Goal: Check status: Check status

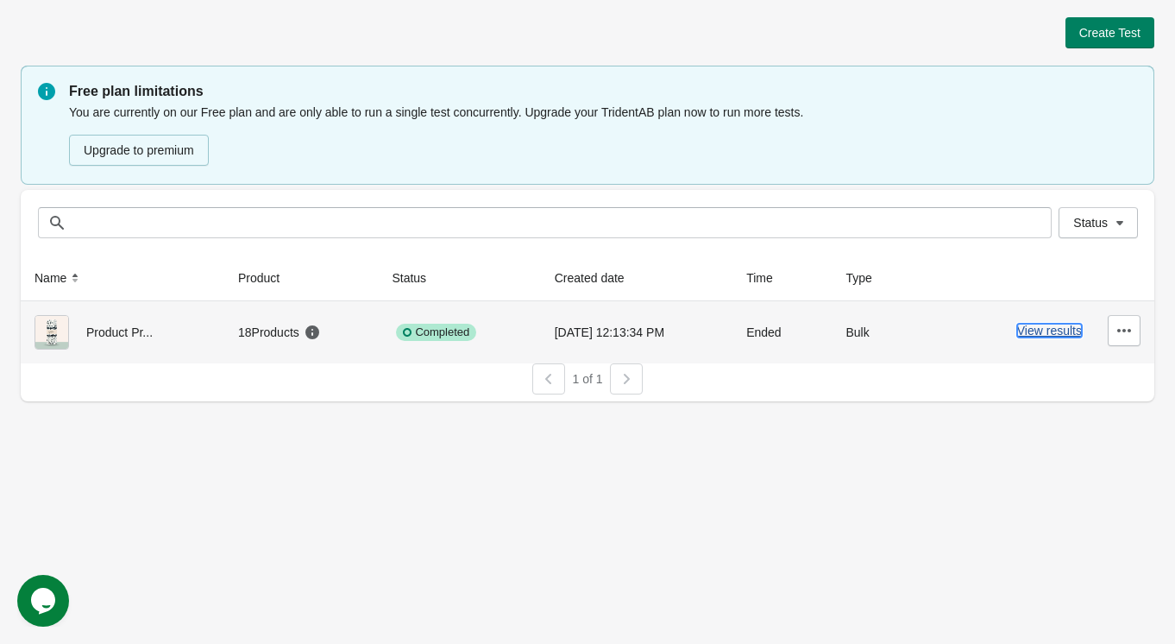
click at [1044, 330] on button "View results" at bounding box center [1049, 331] width 65 height 14
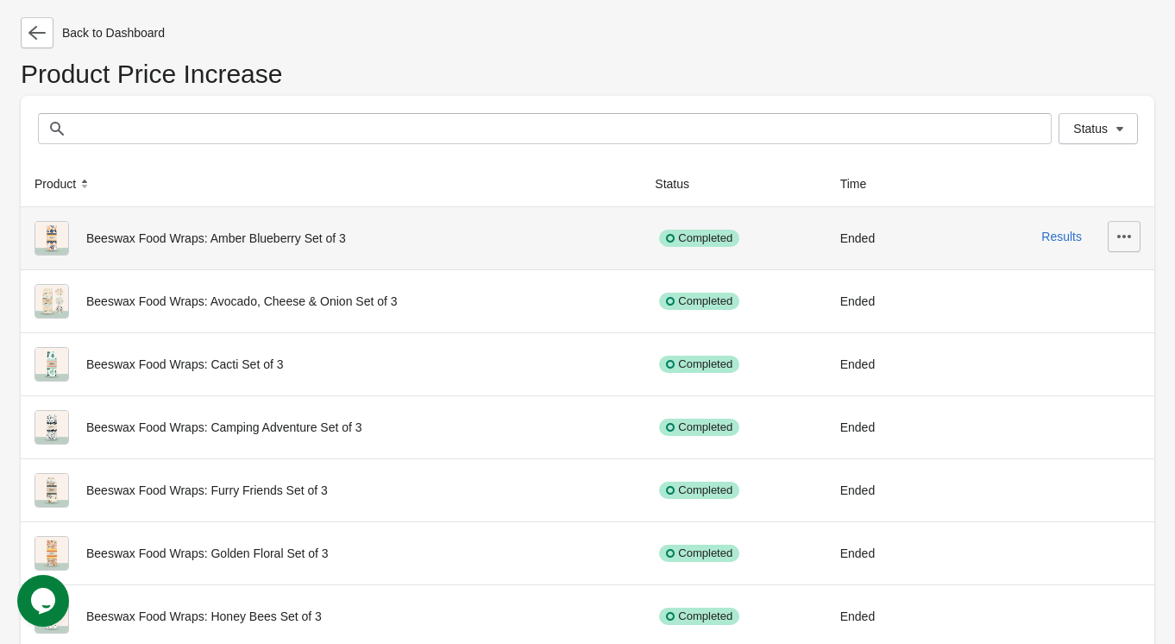
click at [1126, 232] on icon "button" at bounding box center [1124, 236] width 17 height 17
click at [971, 224] on div "Results" at bounding box center [1046, 236] width 187 height 31
click at [1061, 240] on button "Results" at bounding box center [1061, 236] width 41 height 14
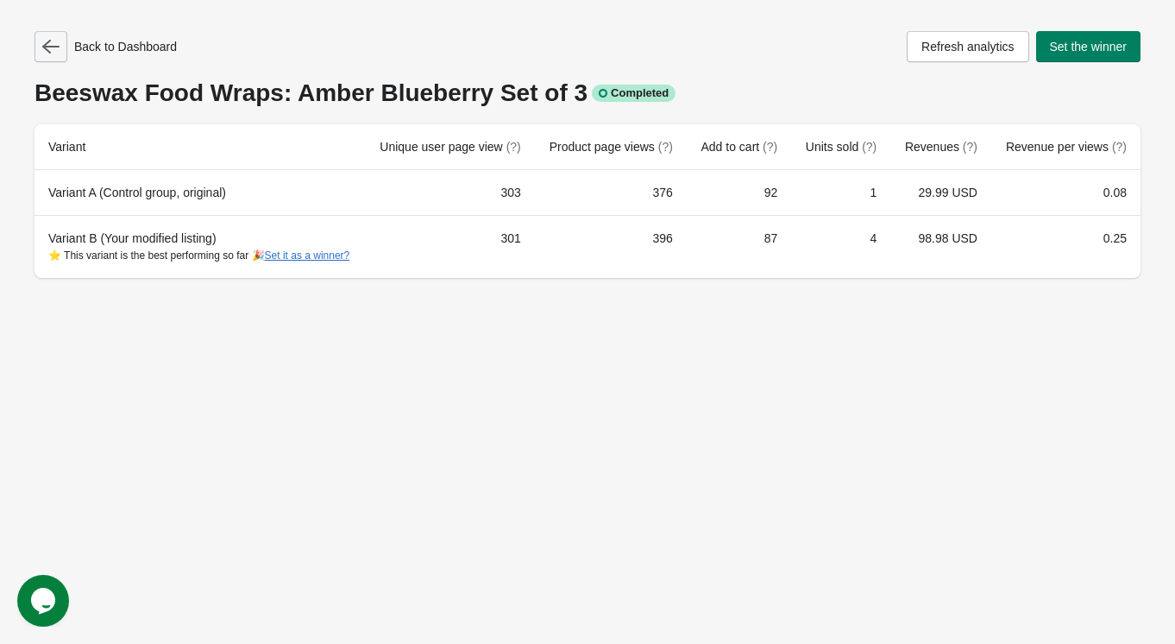
click at [54, 40] on icon "button" at bounding box center [50, 46] width 17 height 17
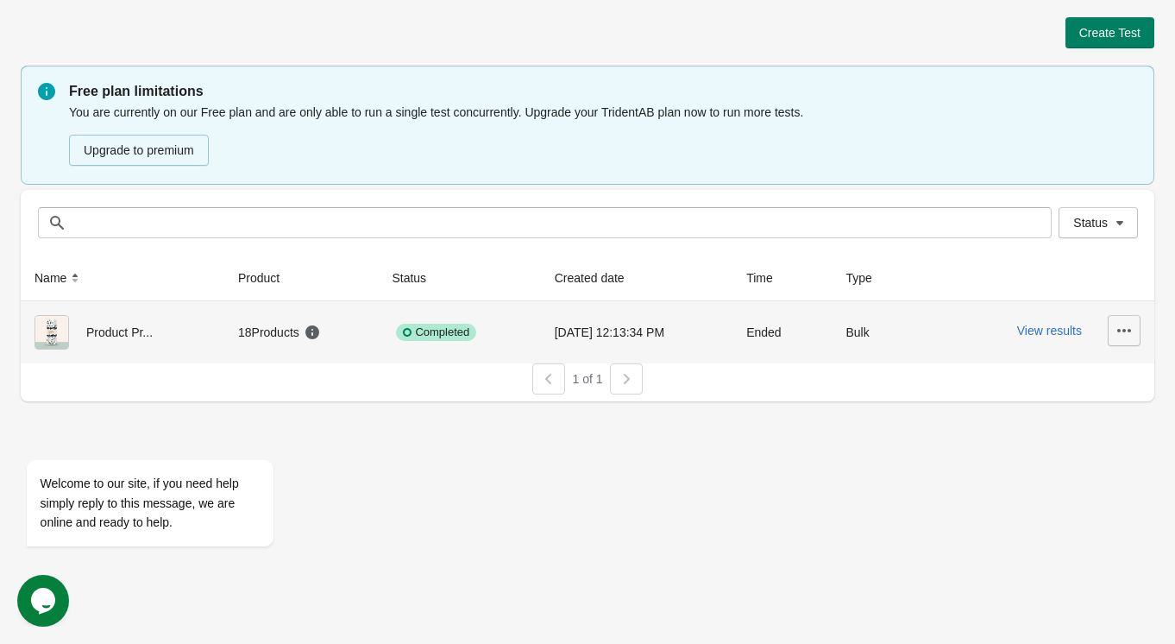
click at [1128, 325] on icon "button" at bounding box center [1124, 330] width 17 height 17
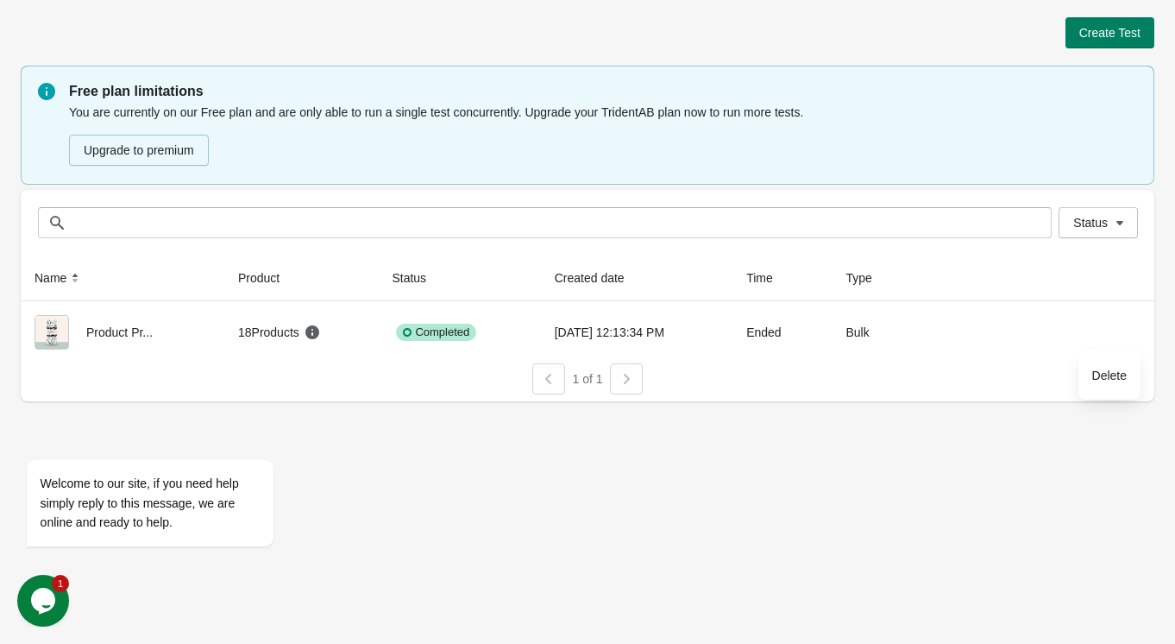
click at [725, 468] on div "Create Test Free plan limitations You are currently on our Free plan and are on…" at bounding box center [587, 322] width 1175 height 644
click at [47, 596] on icon "Chat widget" at bounding box center [43, 601] width 24 height 26
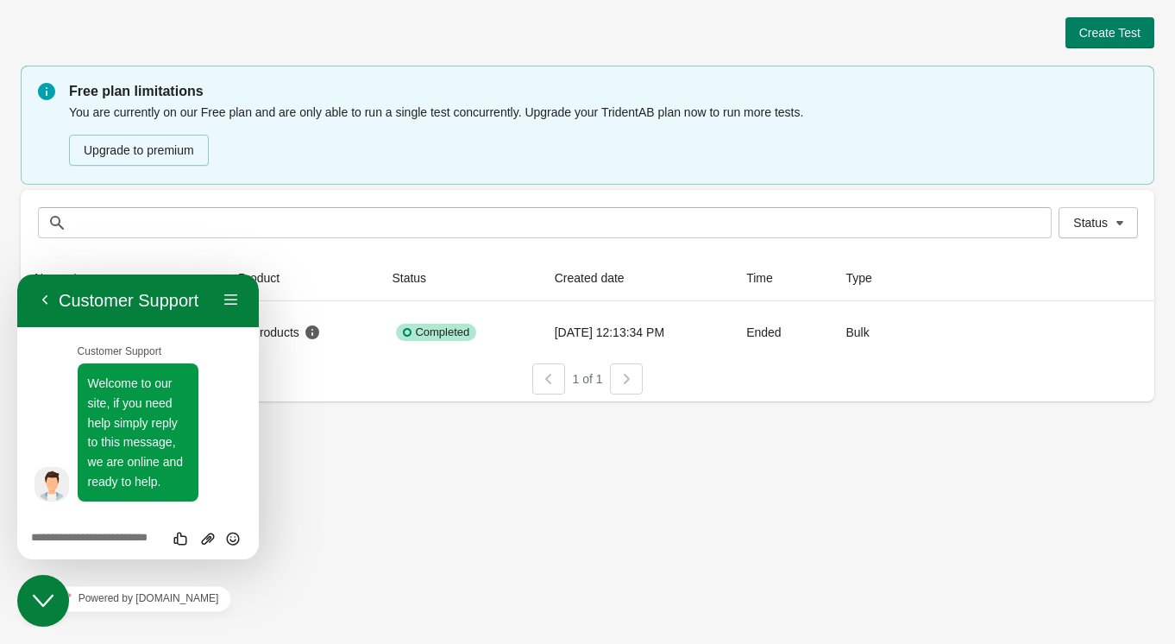
click at [101, 537] on textarea at bounding box center [138, 538] width 214 height 14
type textarea "**********"
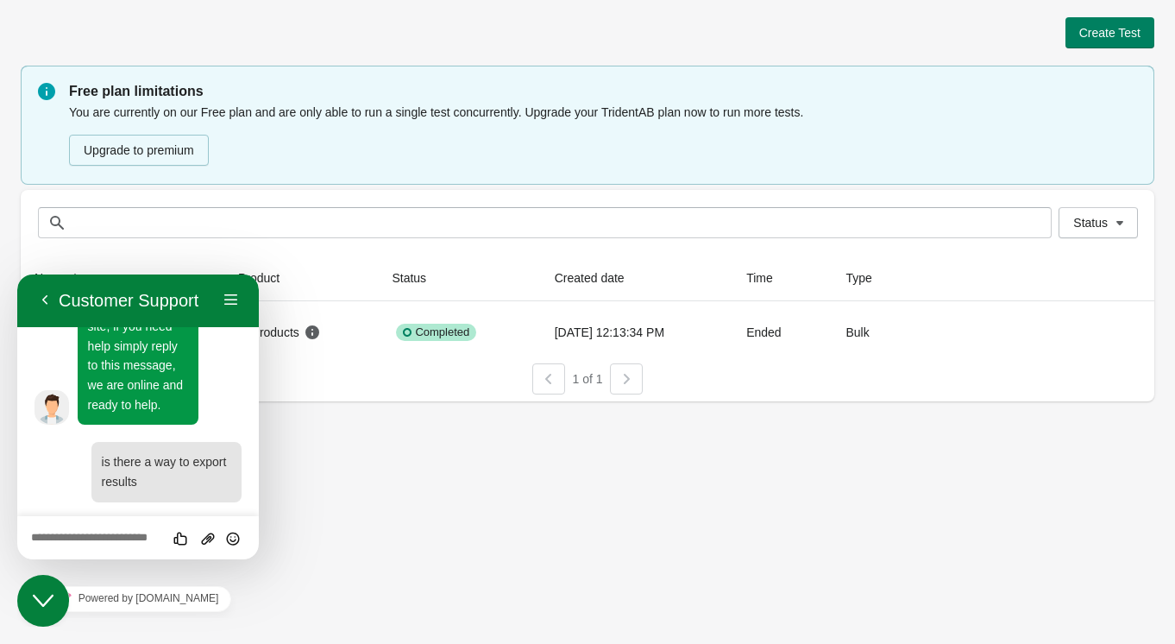
click at [613, 544] on div "Create Test Free plan limitations You are currently on our Free plan and are on…" at bounding box center [587, 322] width 1175 height 644
click at [61, 596] on div "Close Chat This icon closes the chat window." at bounding box center [43, 600] width 52 height 21
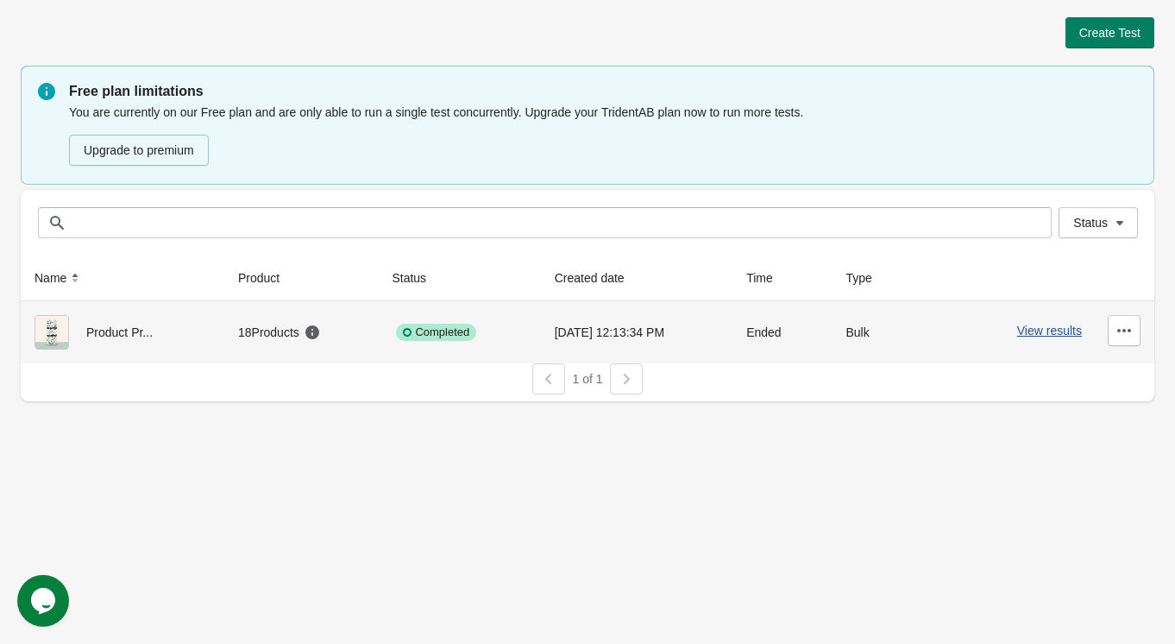
click at [1059, 328] on button "View results" at bounding box center [1049, 331] width 65 height 14
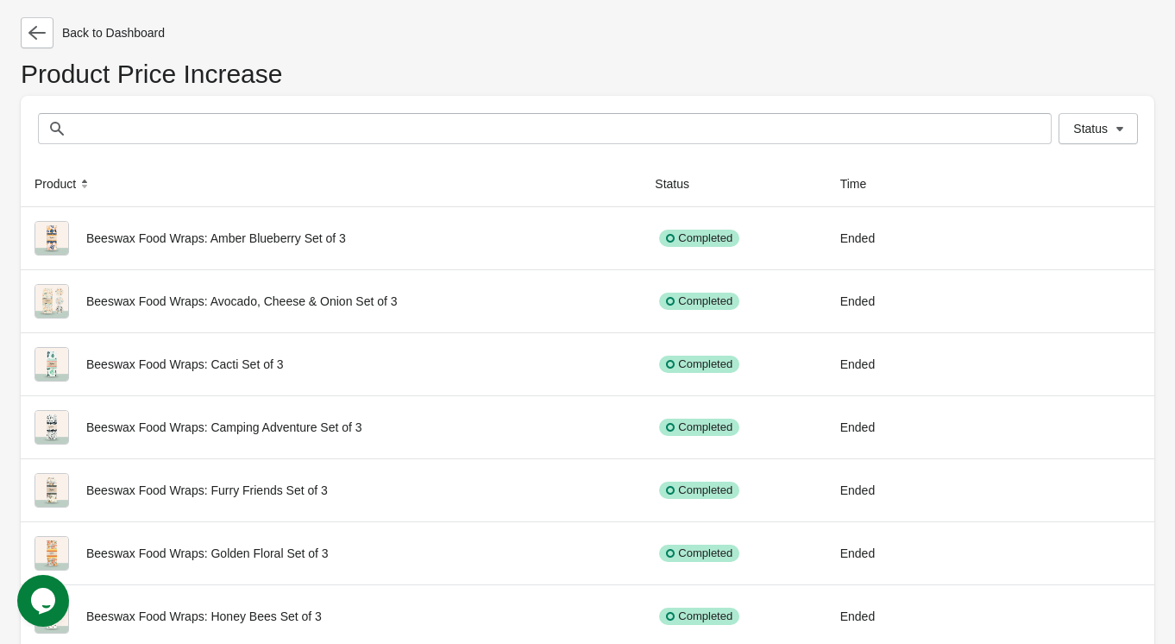
click at [1108, 130] on span "Status" at bounding box center [1098, 128] width 50 height 17
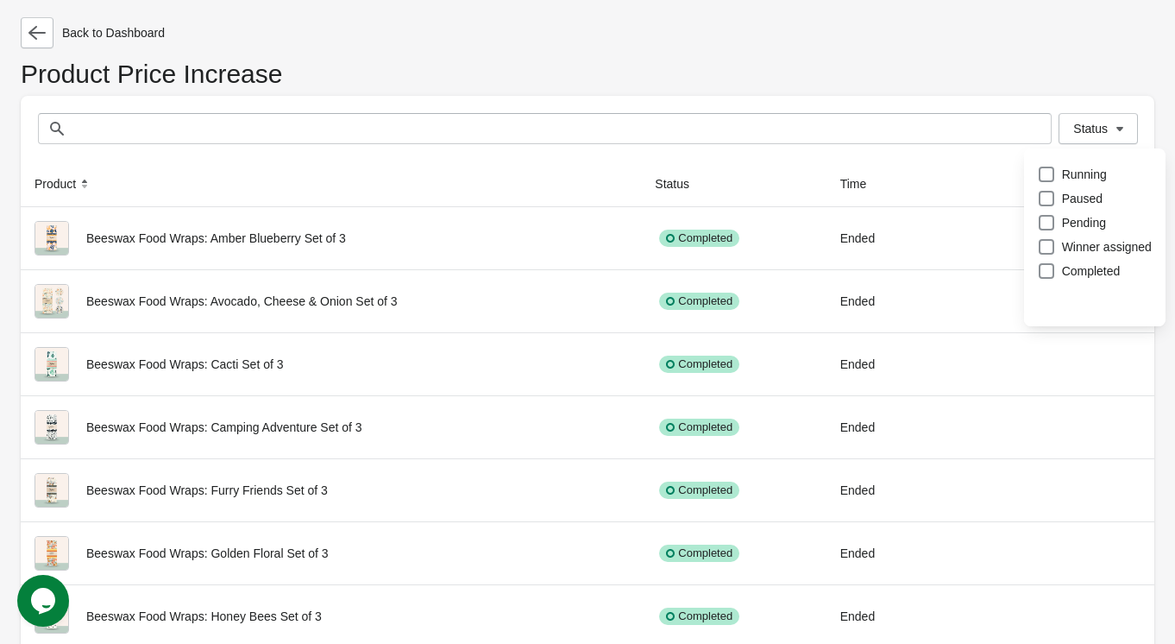
click at [995, 28] on div "Back to Dashboard" at bounding box center [588, 32] width 1134 height 31
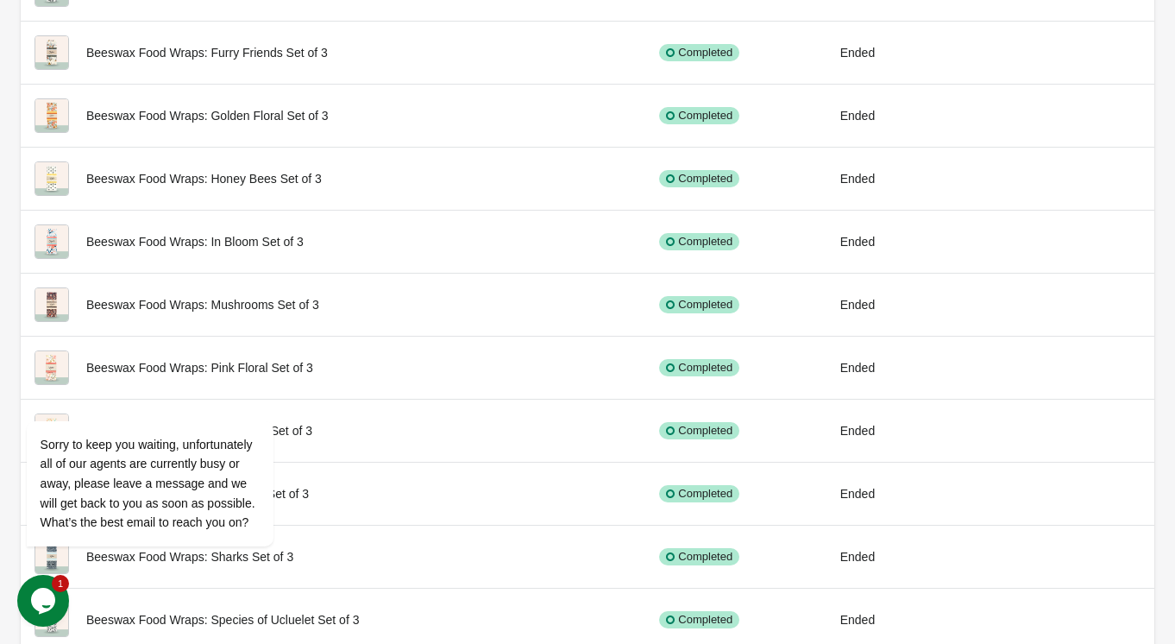
scroll to position [703, 0]
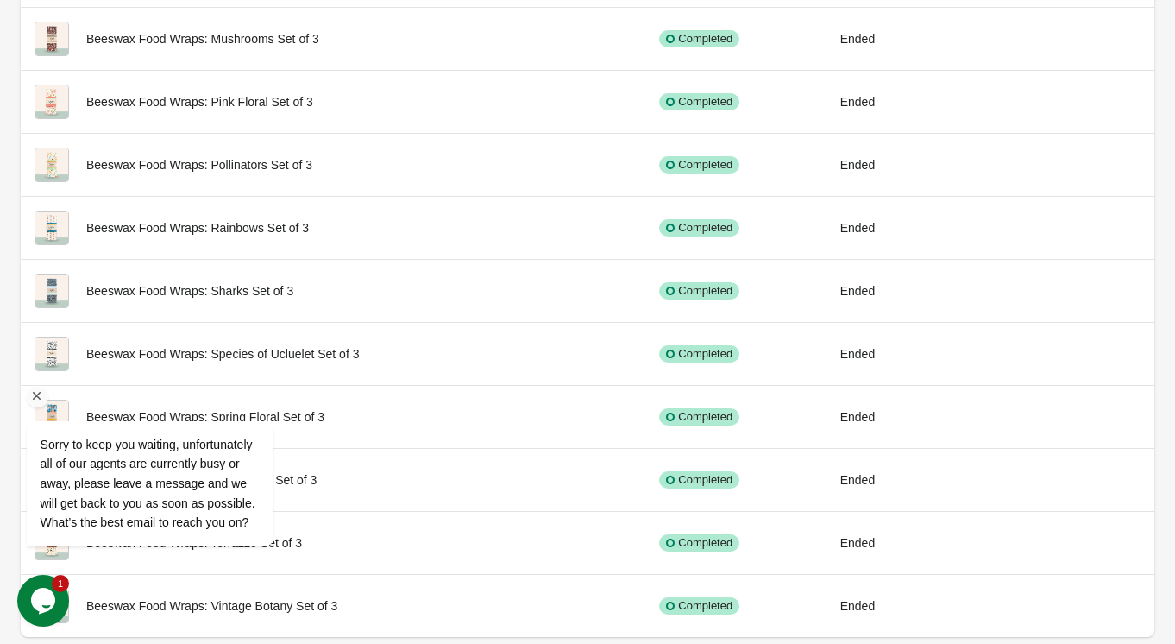
click at [149, 493] on div "Sorry to keep you waiting, unfortunately all of our agents are currently busy o…" at bounding box center [150, 483] width 219 height 97
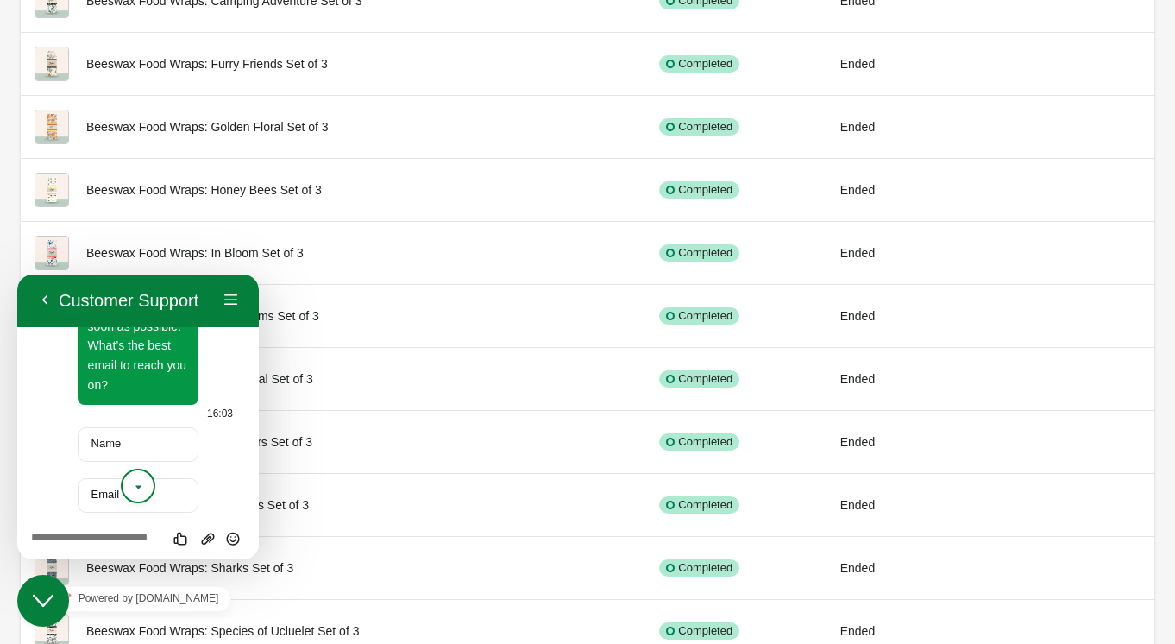
scroll to position [511, 0]
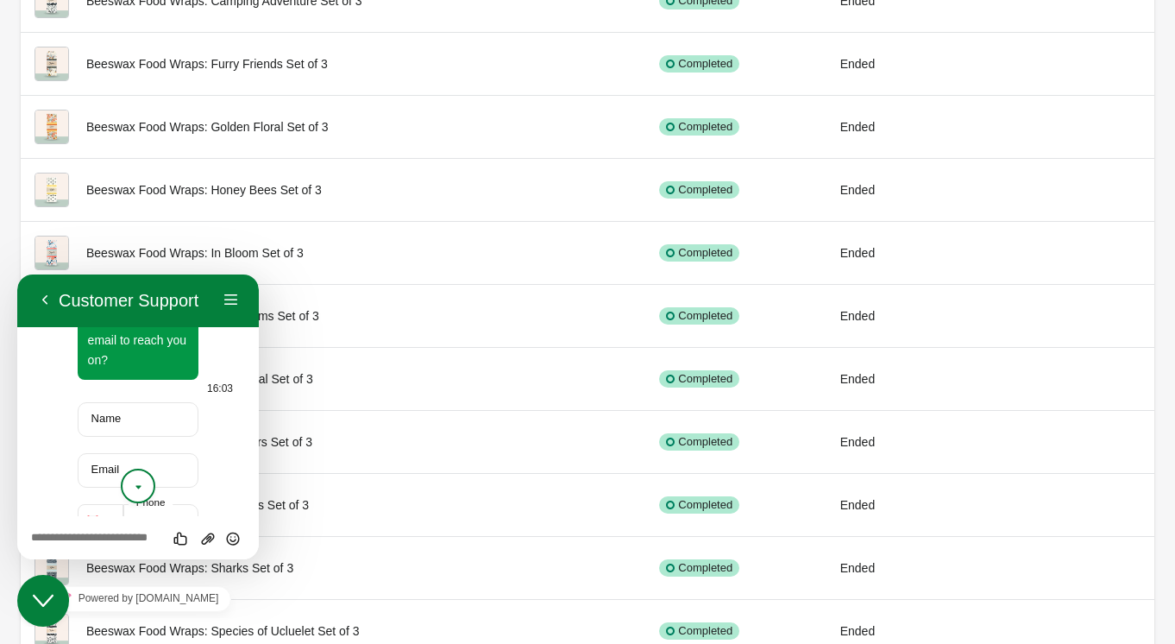
click at [124, 417] on label "Name" at bounding box center [106, 418] width 47 height 13
click at [124, 417] on input "Name" at bounding box center [139, 419] width 122 height 35
type input "********"
type input "**********"
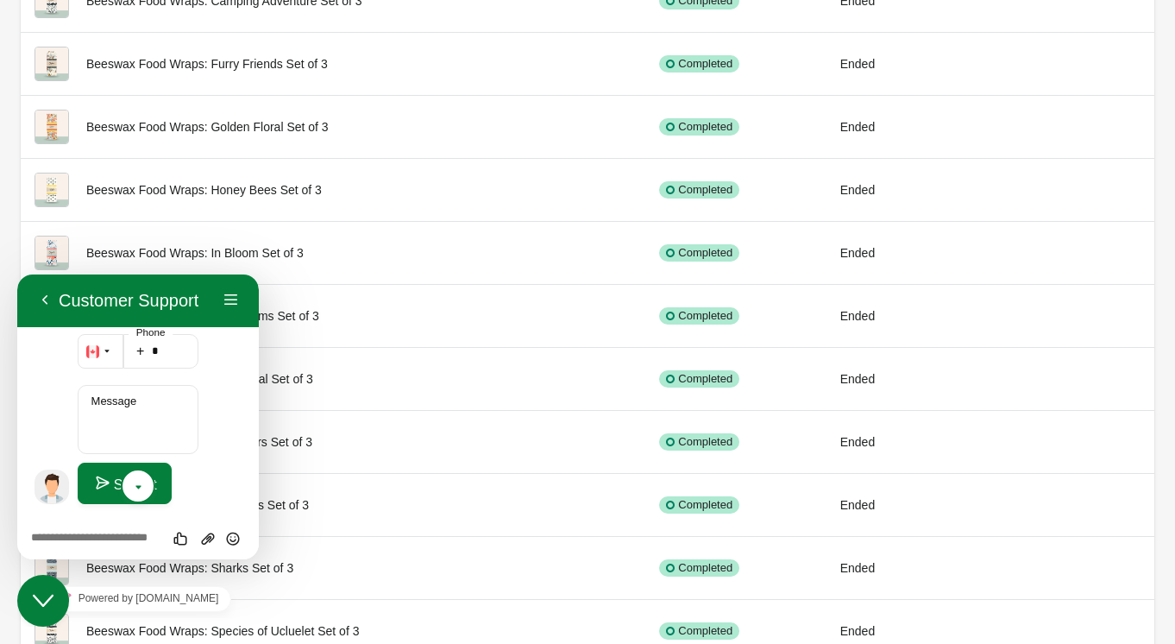
scroll to position [682, 0]
click at [129, 402] on label "Message" at bounding box center [114, 399] width 62 height 13
click at [129, 402] on textarea "Message" at bounding box center [139, 417] width 122 height 69
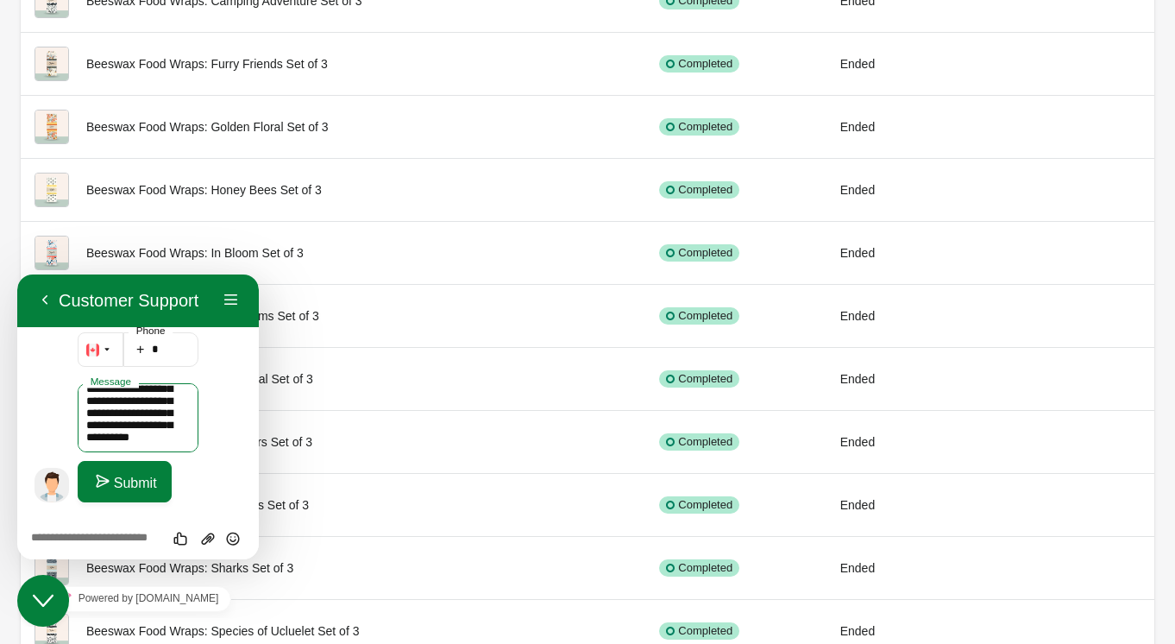
scroll to position [123, 0]
type textarea "**********"
click at [135, 497] on button "Submit" at bounding box center [125, 481] width 94 height 41
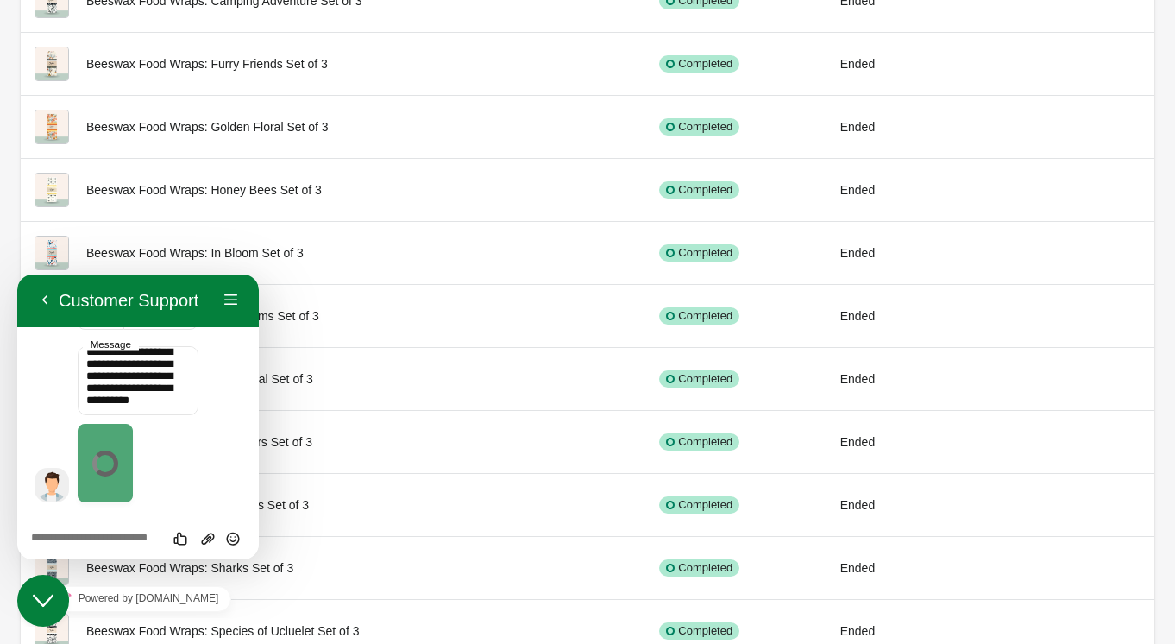
scroll to position [508, 0]
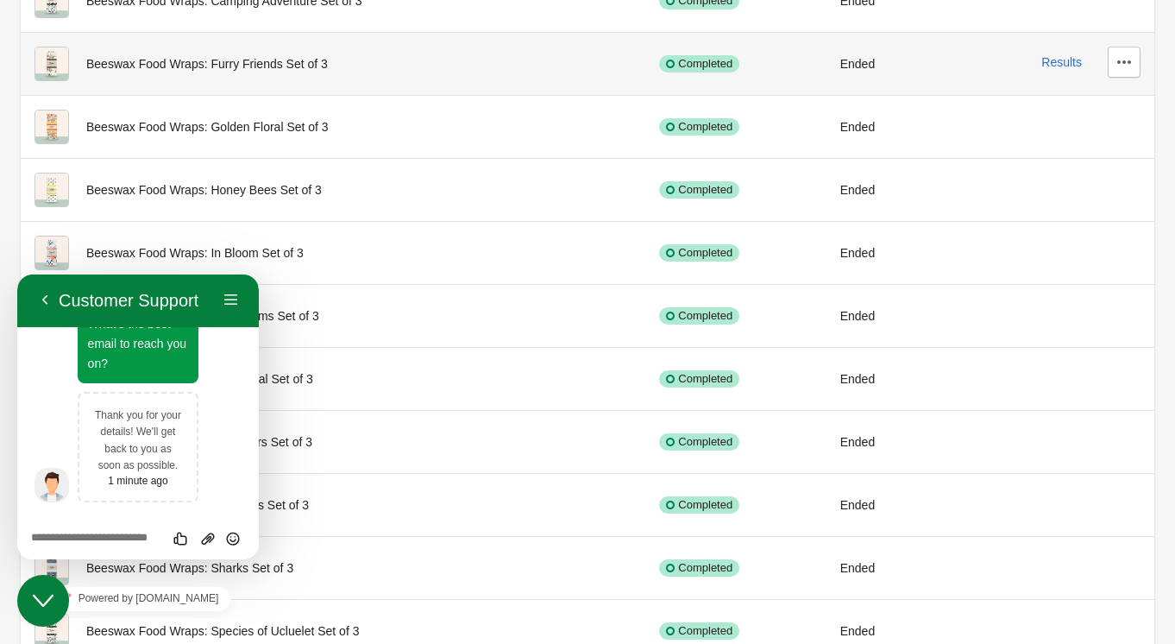
click at [1095, 44] on td "Results" at bounding box center [1047, 63] width 215 height 63
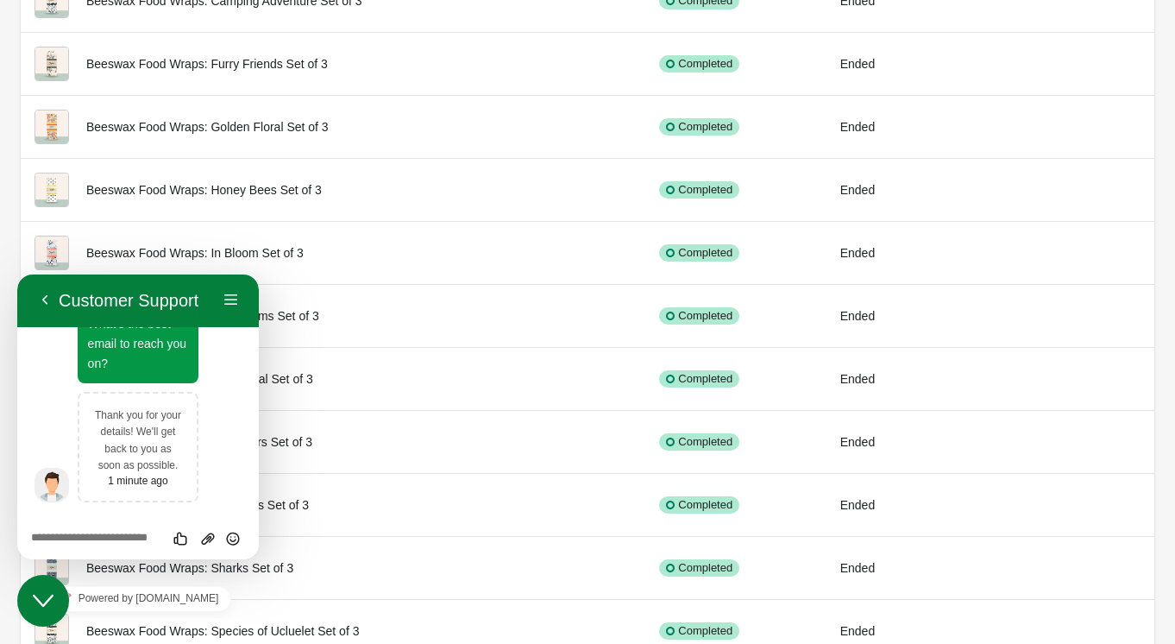
click at [41, 616] on button "Close Chat This icon closes the chat window." at bounding box center [43, 601] width 52 height 52
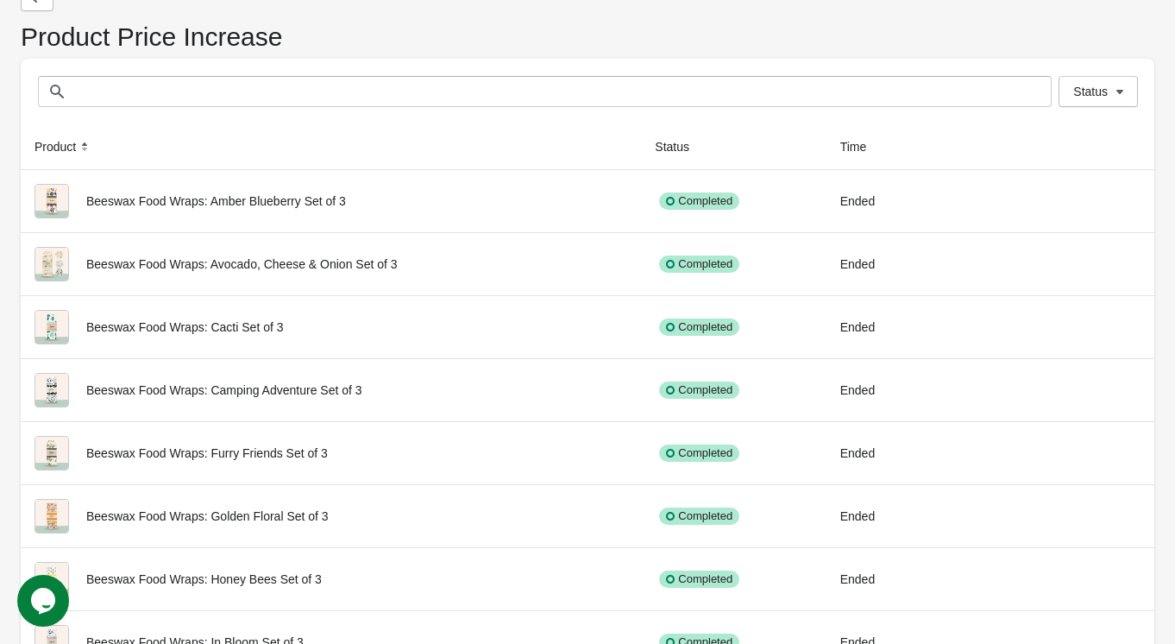
scroll to position [0, 0]
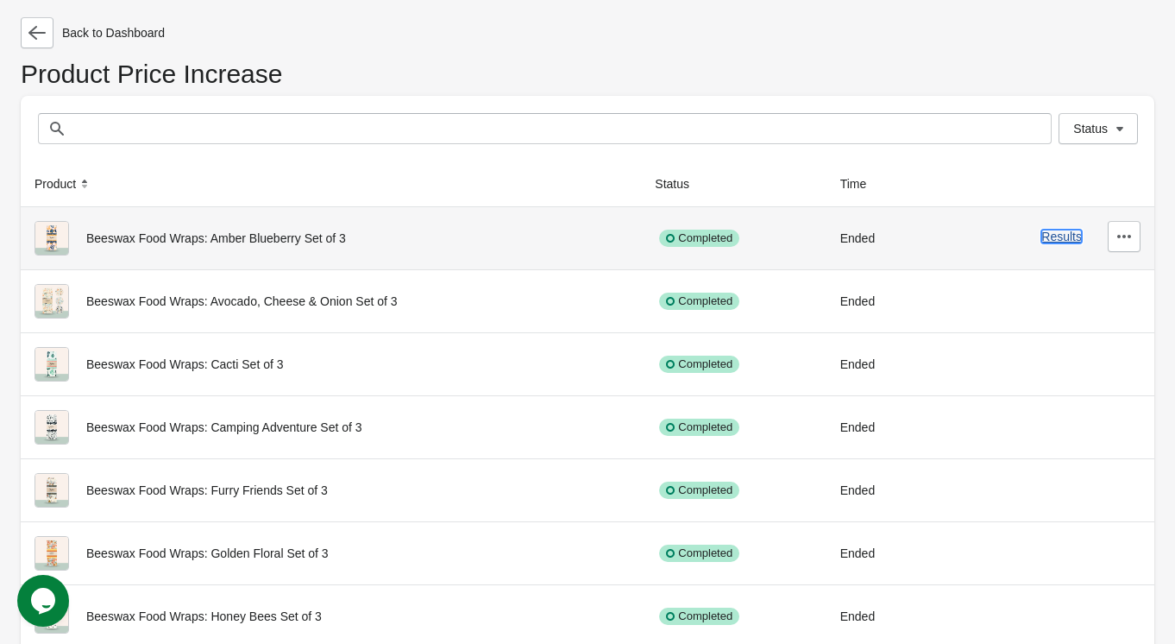
click at [1054, 240] on button "Results" at bounding box center [1061, 236] width 41 height 14
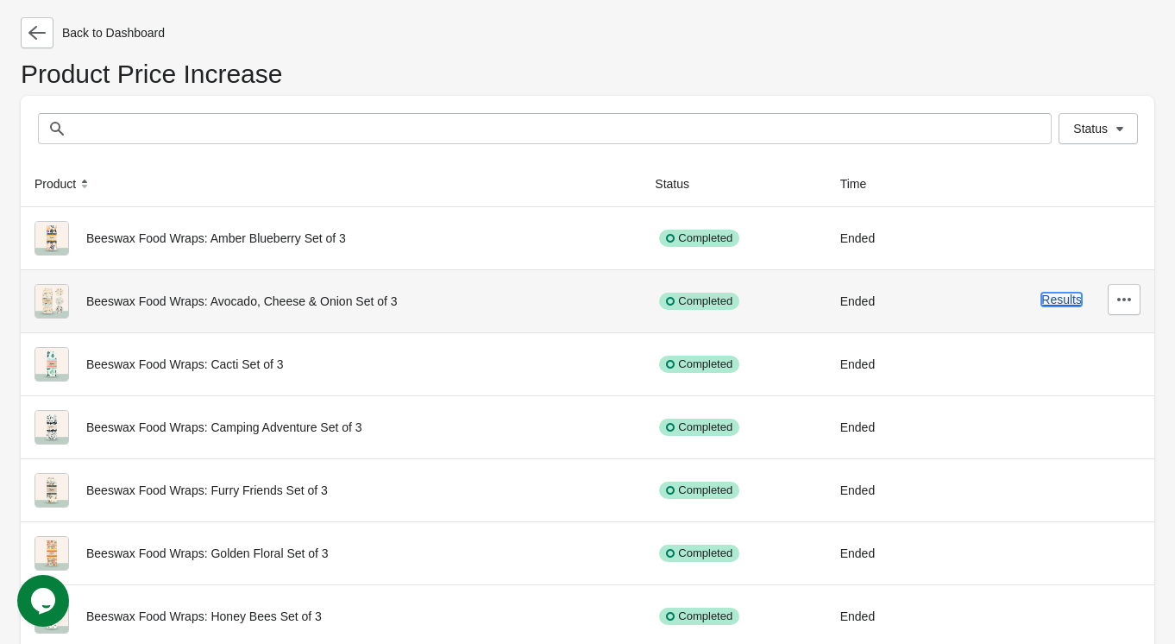
click at [1071, 305] on button "Results" at bounding box center [1061, 299] width 41 height 14
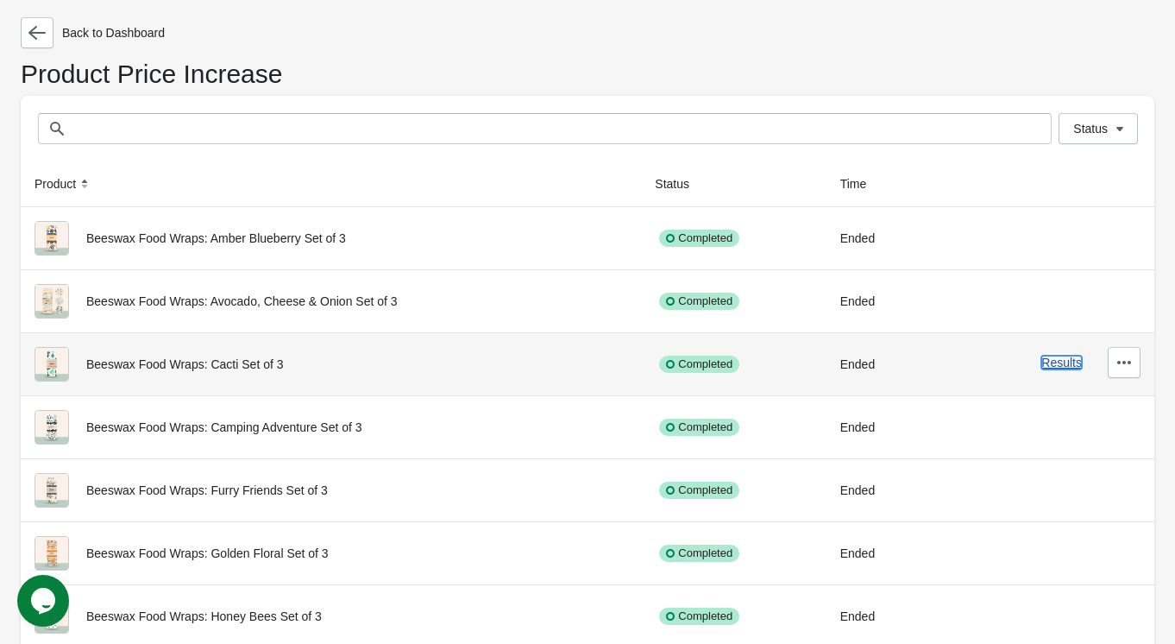
click at [1051, 364] on button "Results" at bounding box center [1061, 362] width 41 height 14
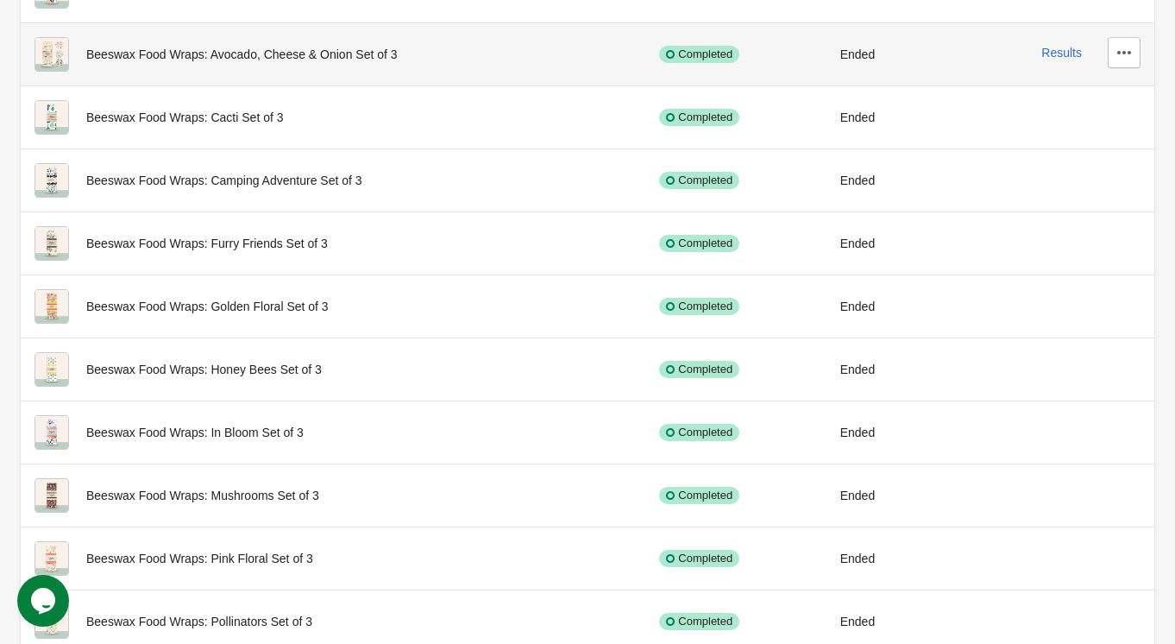
scroll to position [248, 0]
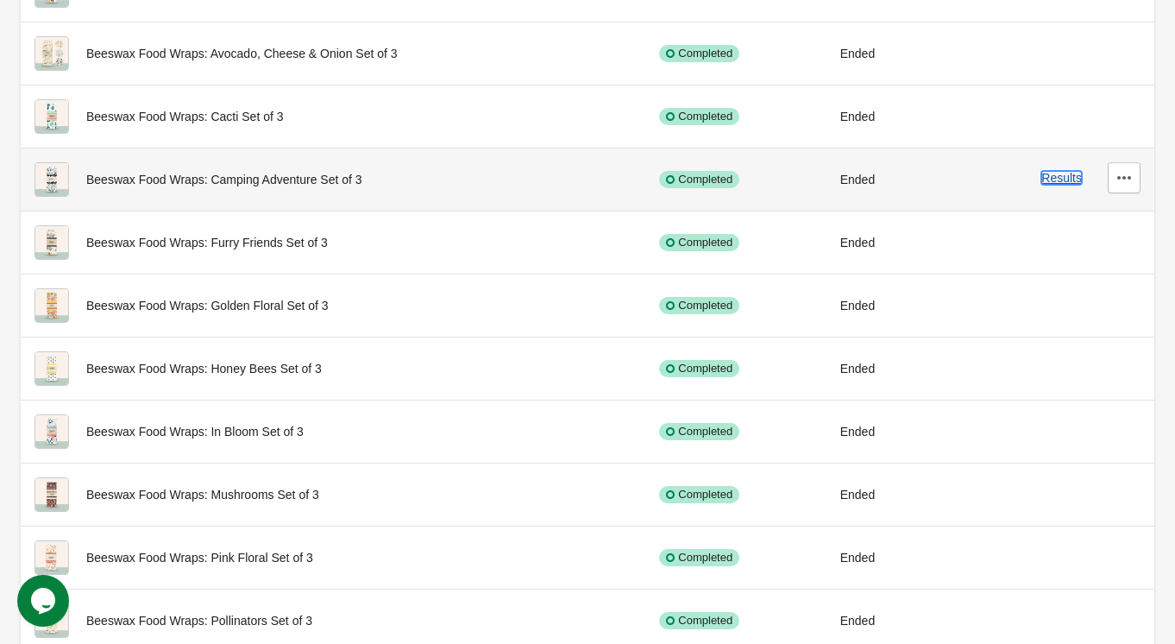
click at [1058, 179] on button "Results" at bounding box center [1061, 178] width 41 height 14
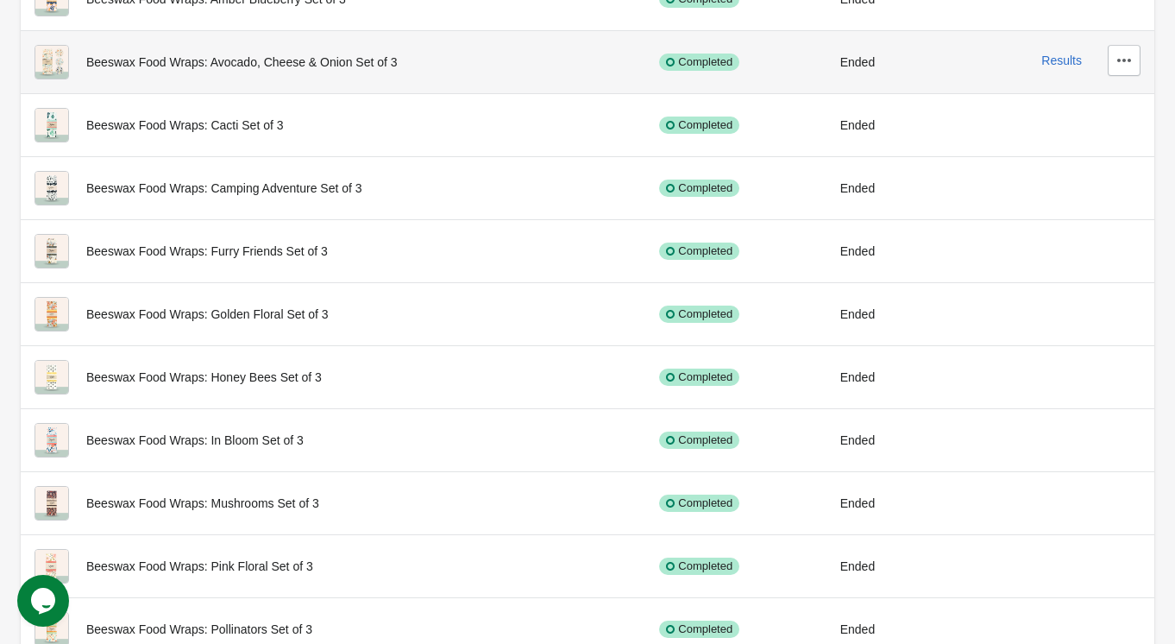
scroll to position [236, 0]
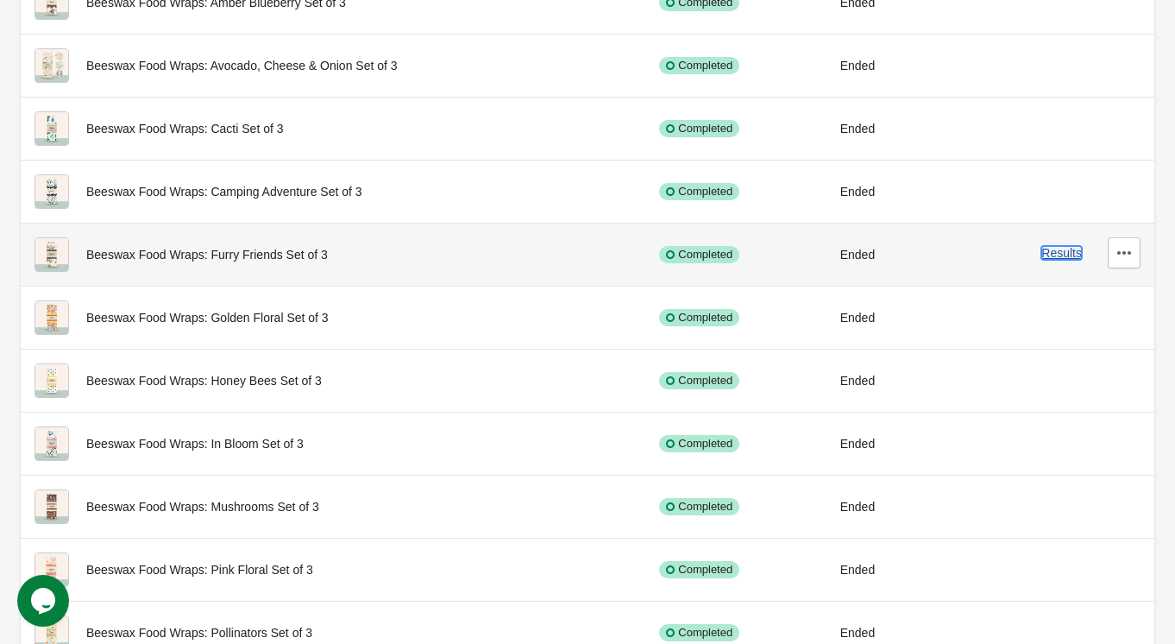
click at [1065, 256] on button "Results" at bounding box center [1061, 253] width 41 height 14
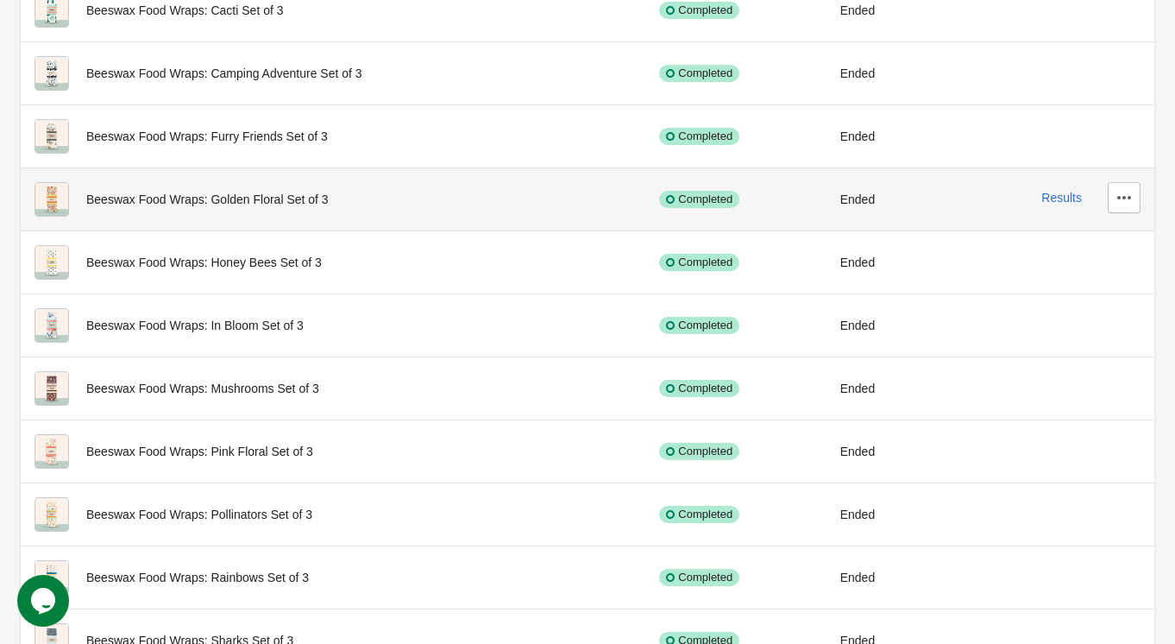
scroll to position [358, 0]
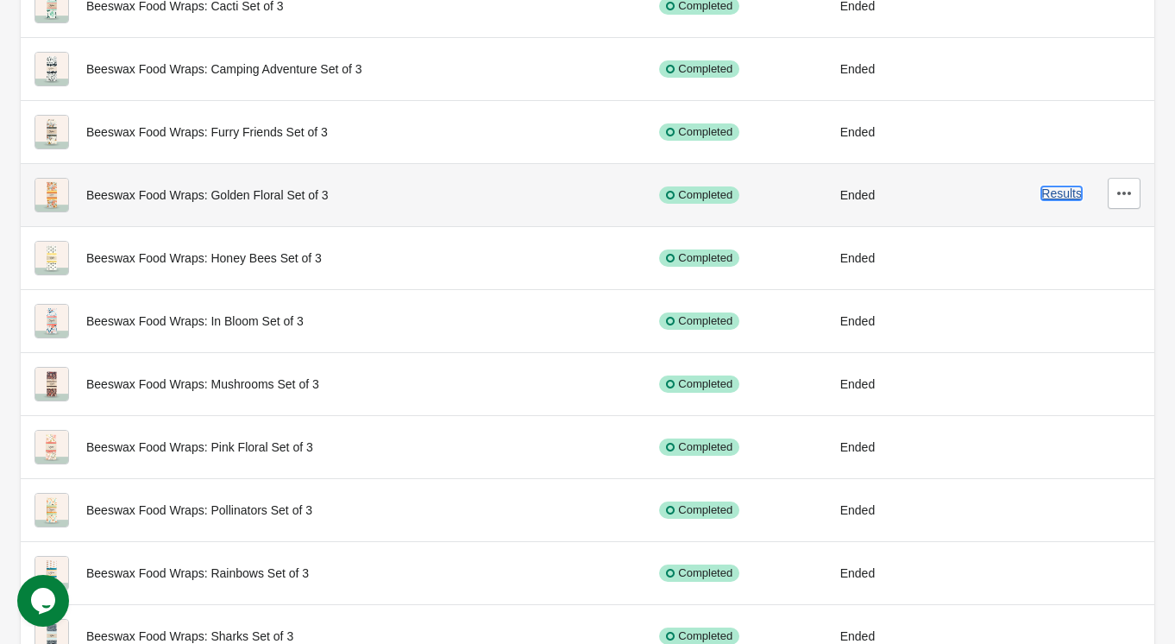
click at [1047, 192] on button "Results" at bounding box center [1061, 193] width 41 height 14
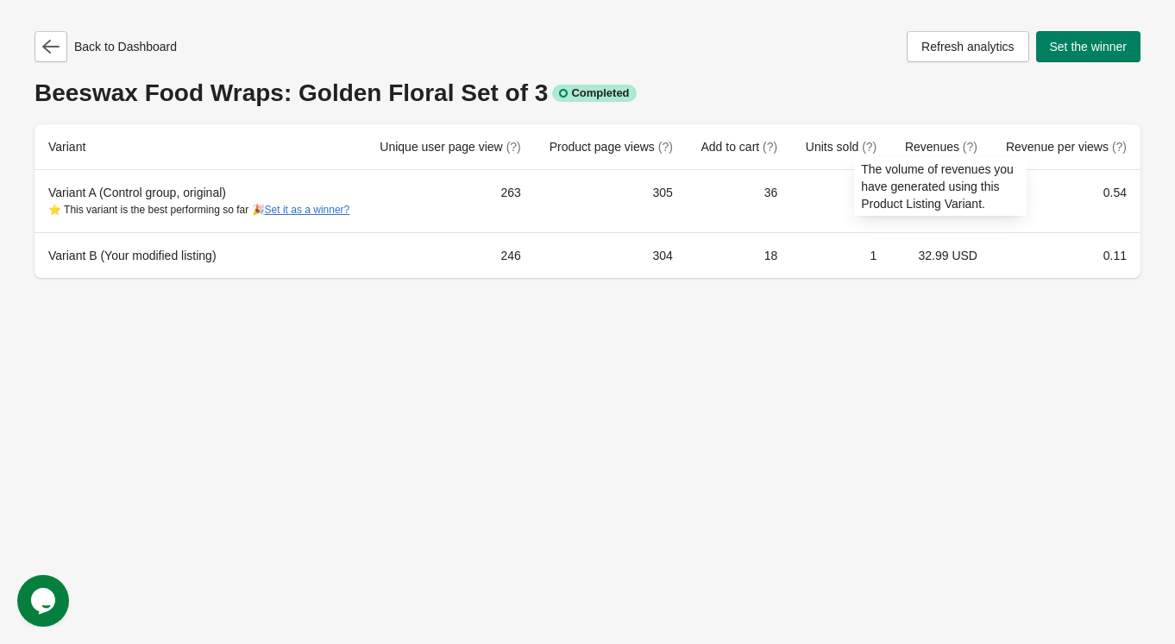
click at [969, 148] on span "(?)" at bounding box center [970, 147] width 15 height 14
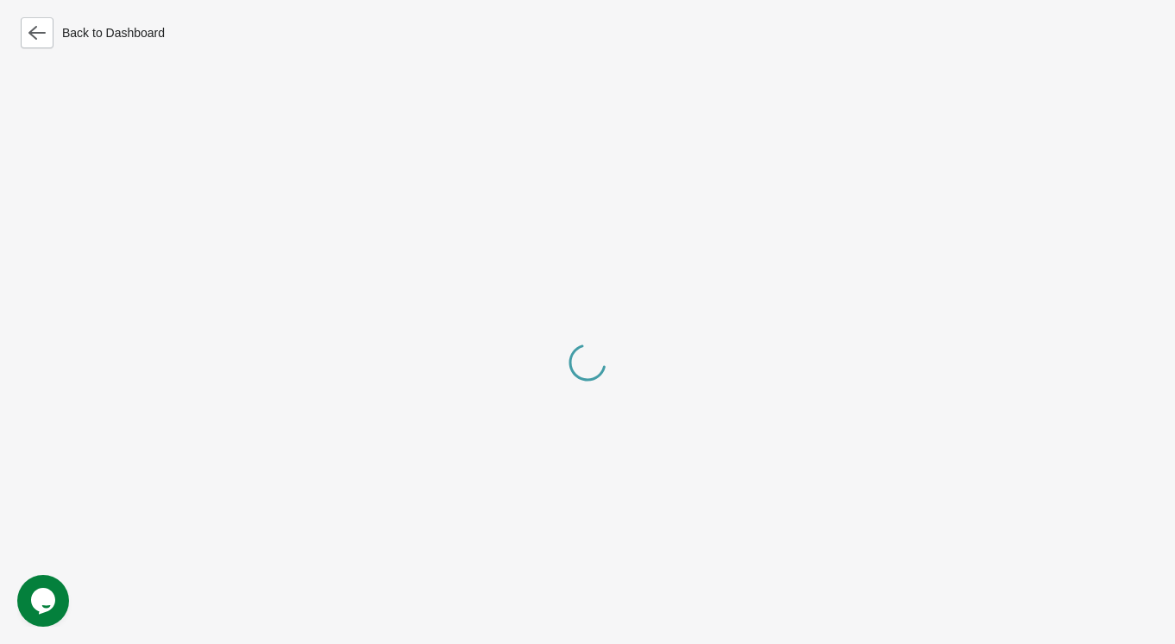
scroll to position [26, 0]
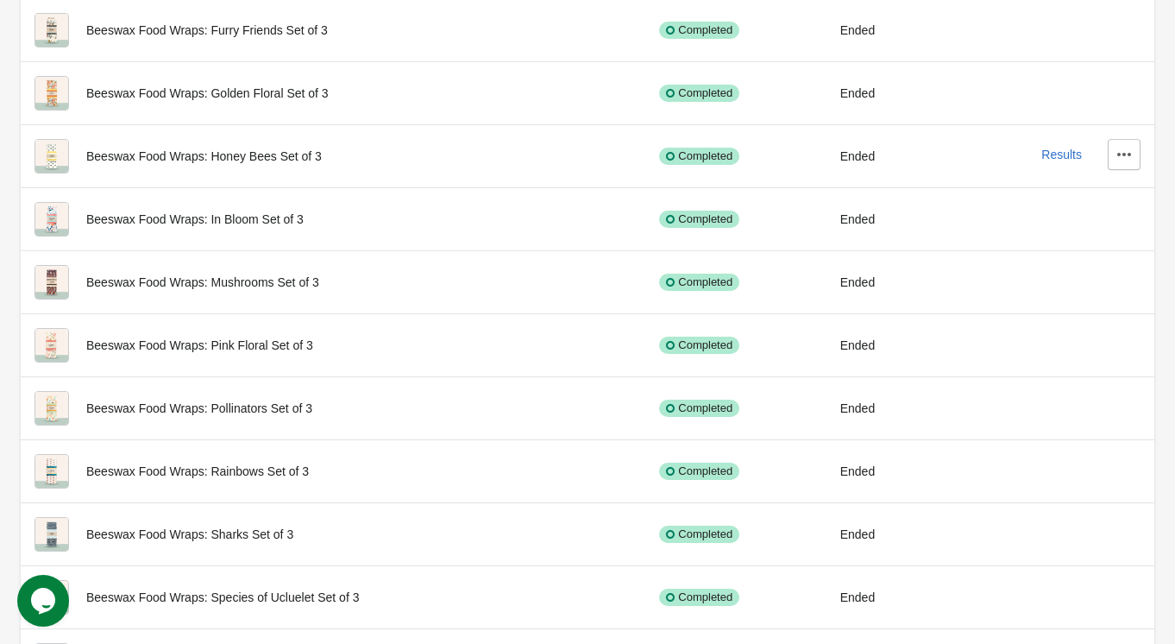
scroll to position [464, 0]
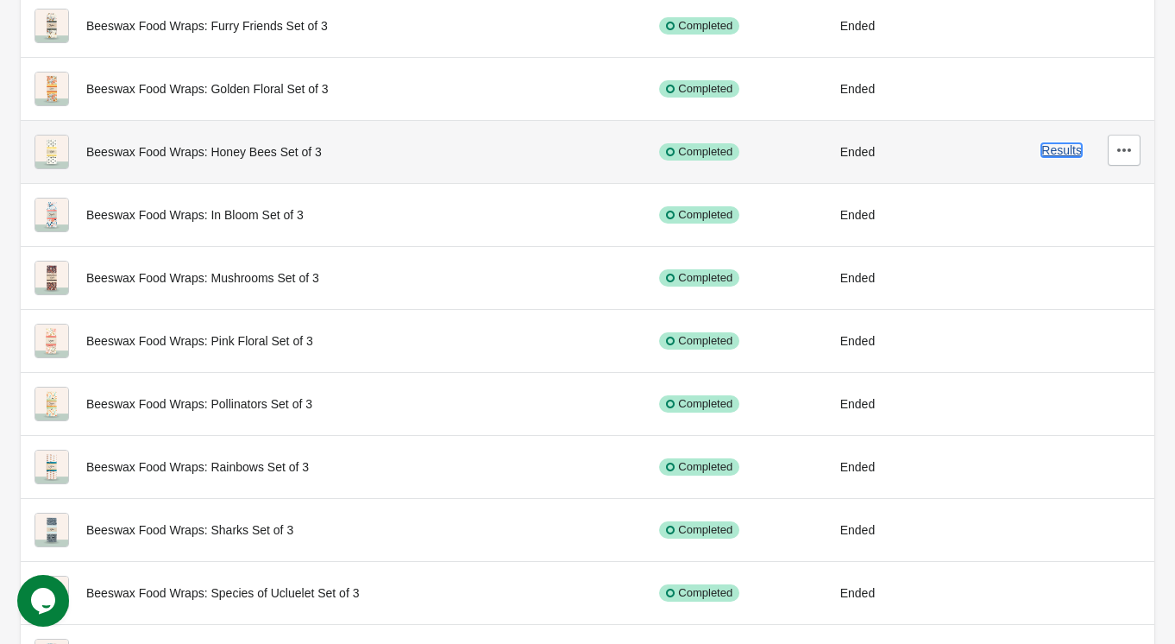
click at [1050, 149] on button "Results" at bounding box center [1061, 150] width 41 height 14
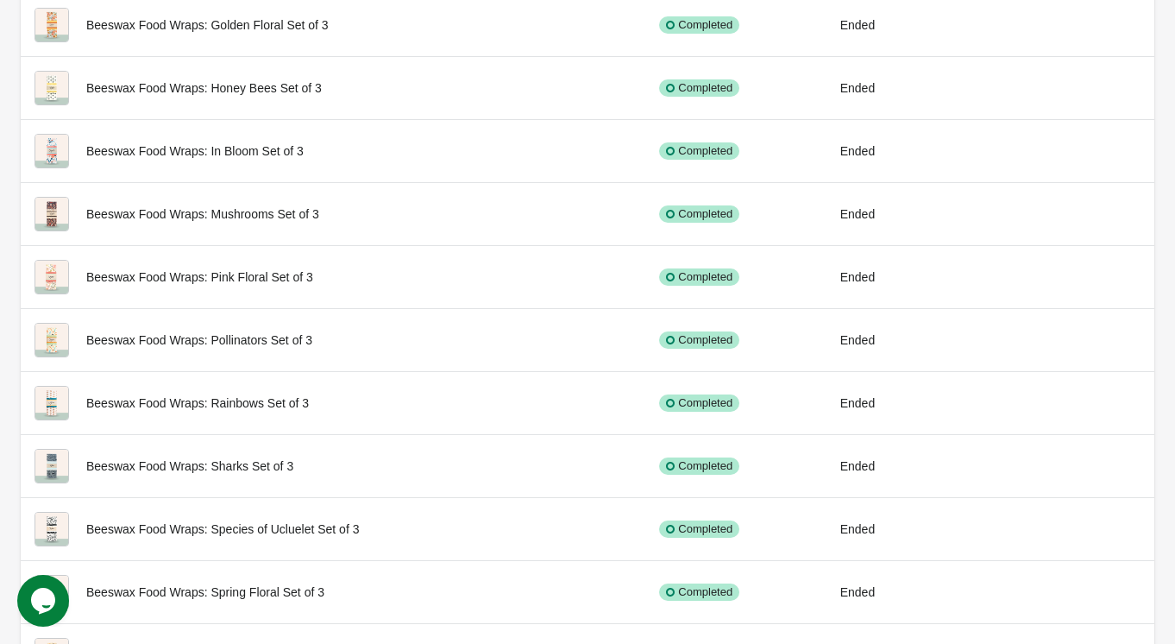
scroll to position [534, 0]
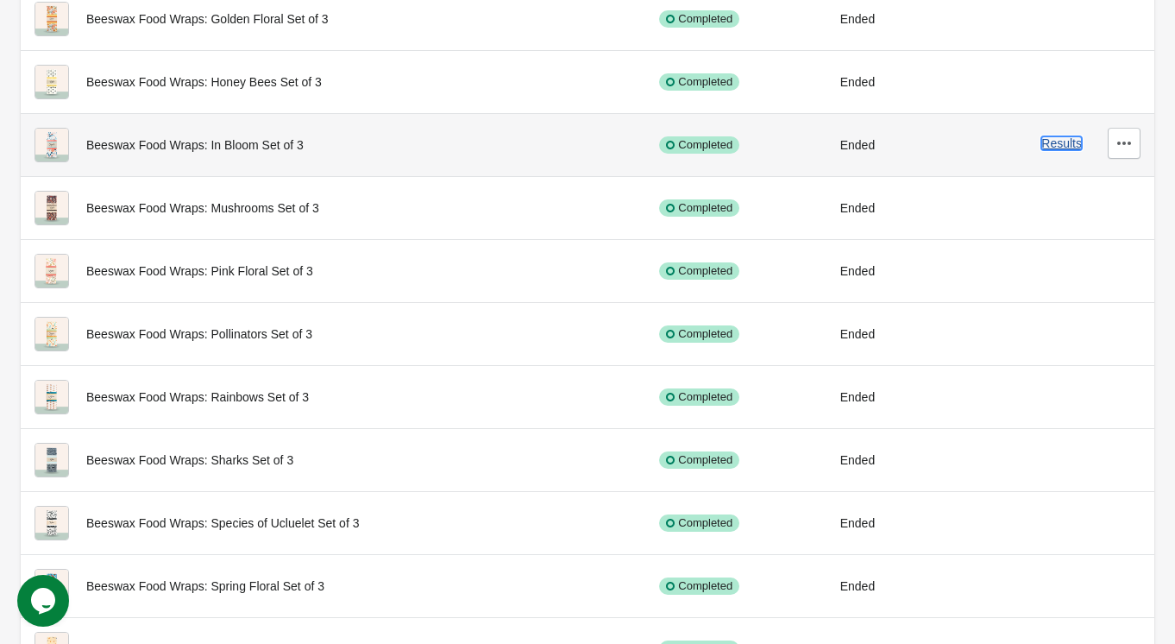
click at [1054, 147] on button "Results" at bounding box center [1061, 143] width 41 height 14
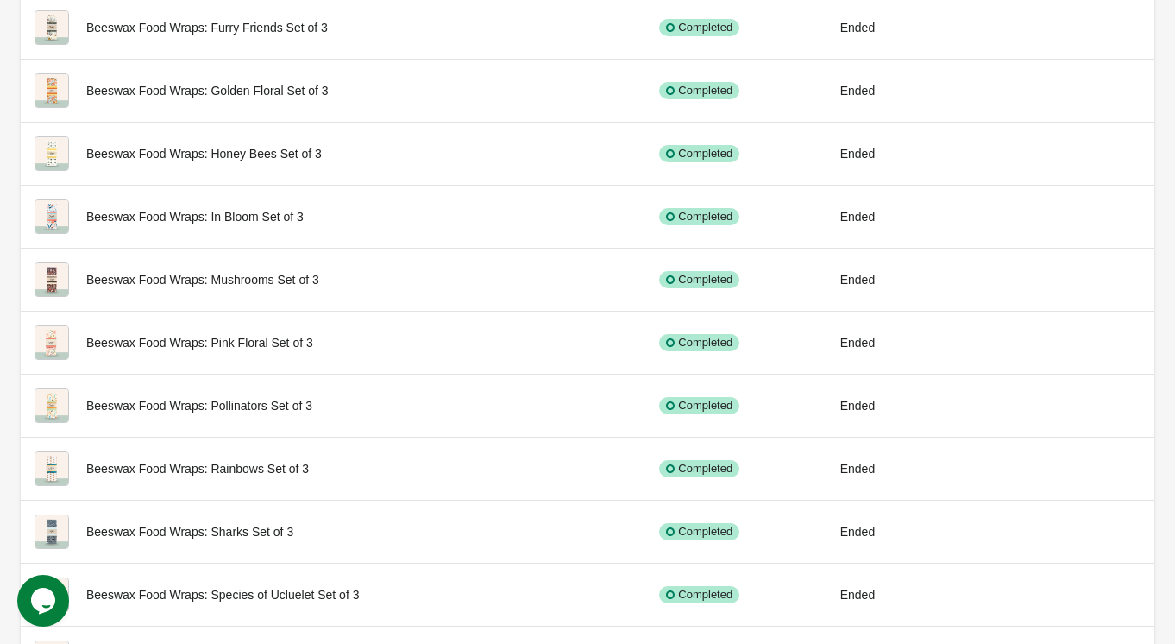
scroll to position [463, 0]
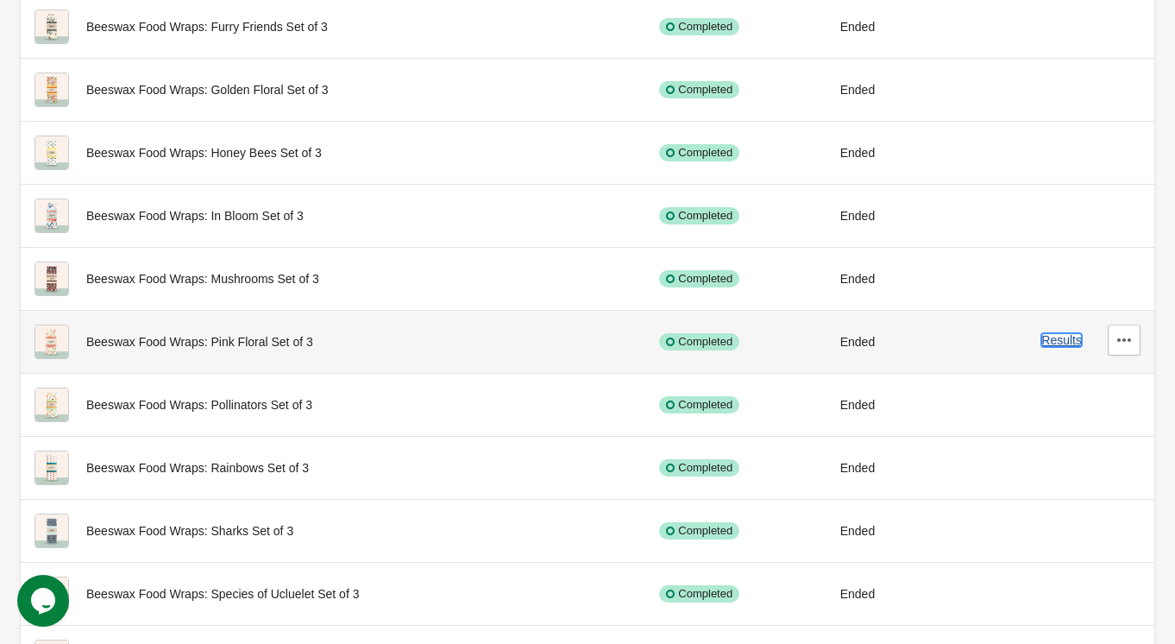
click at [1057, 340] on button "Results" at bounding box center [1061, 340] width 41 height 14
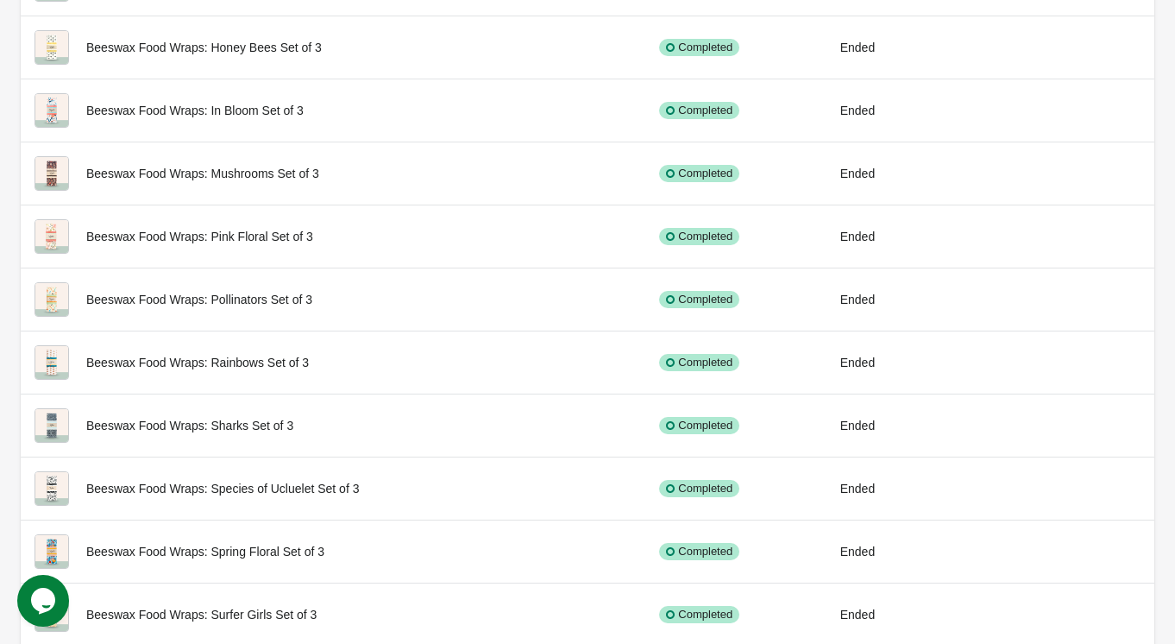
scroll to position [572, 0]
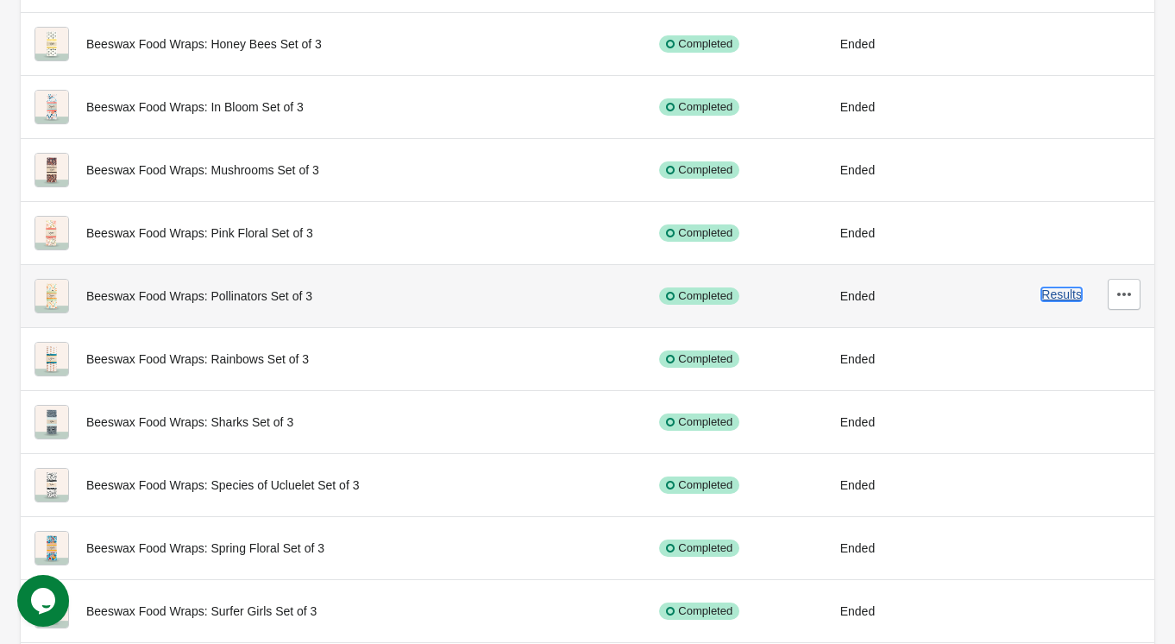
click at [1060, 295] on button "Results" at bounding box center [1061, 294] width 41 height 14
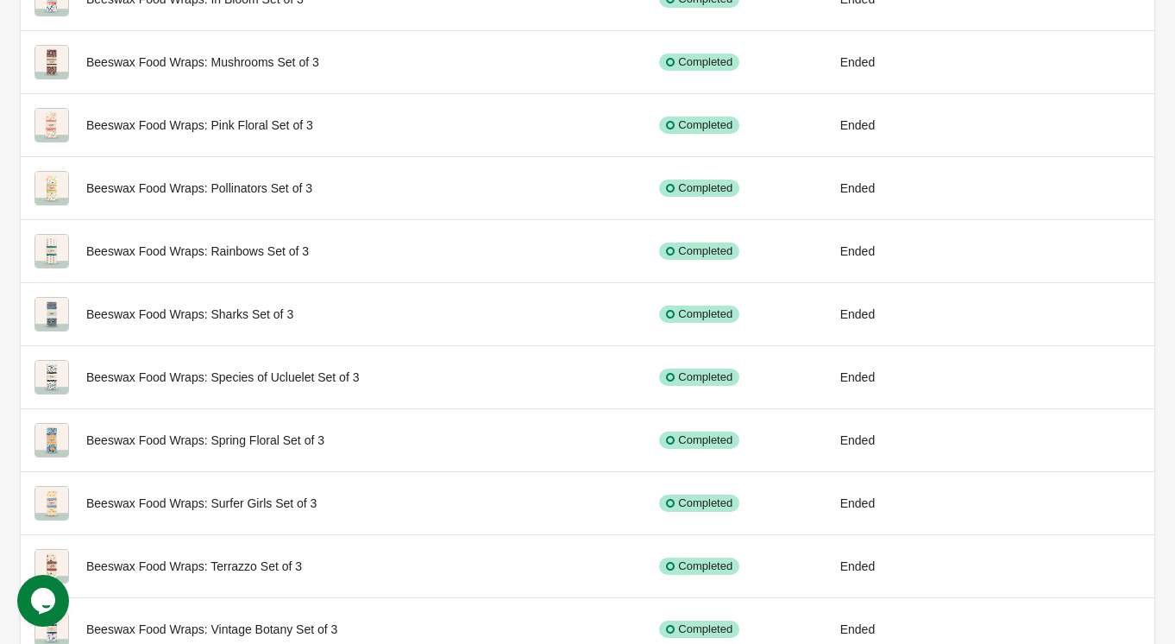
scroll to position [703, 0]
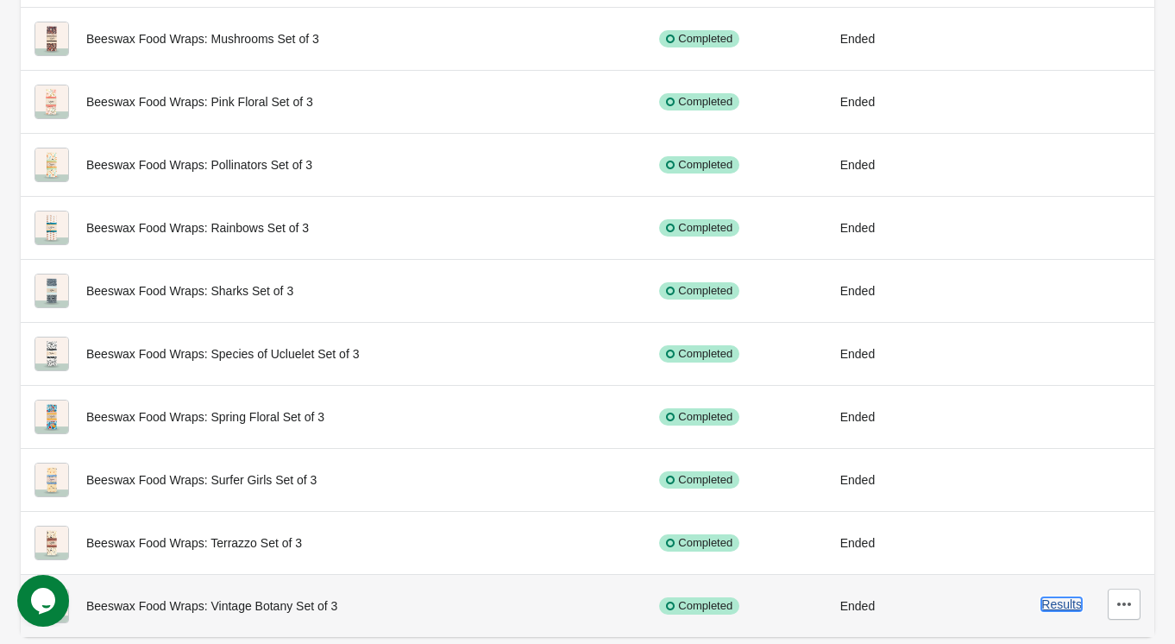
click at [1051, 606] on button "Results" at bounding box center [1061, 604] width 41 height 14
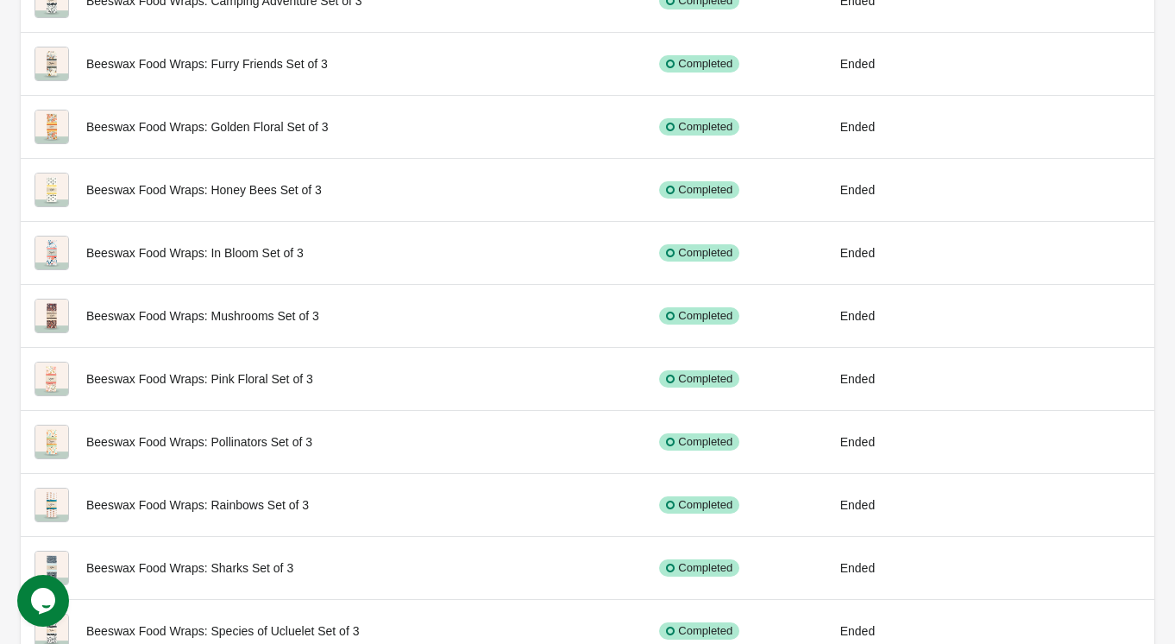
scroll to position [703, 0]
